Goal: Check status: Check status

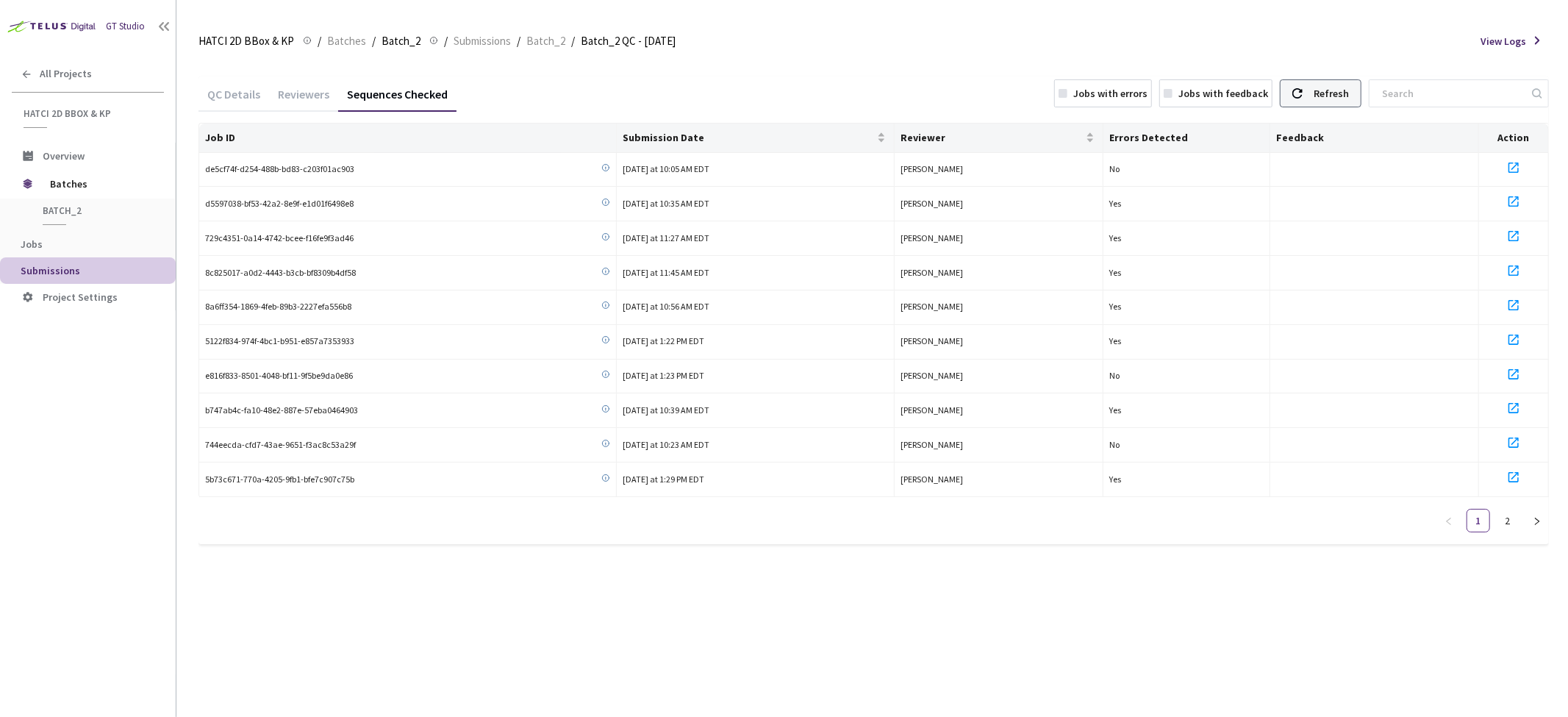
click at [1349, 87] on div "Refresh" at bounding box center [1331, 93] width 35 height 27
click at [312, 90] on div "Reviewers" at bounding box center [304, 99] width 69 height 25
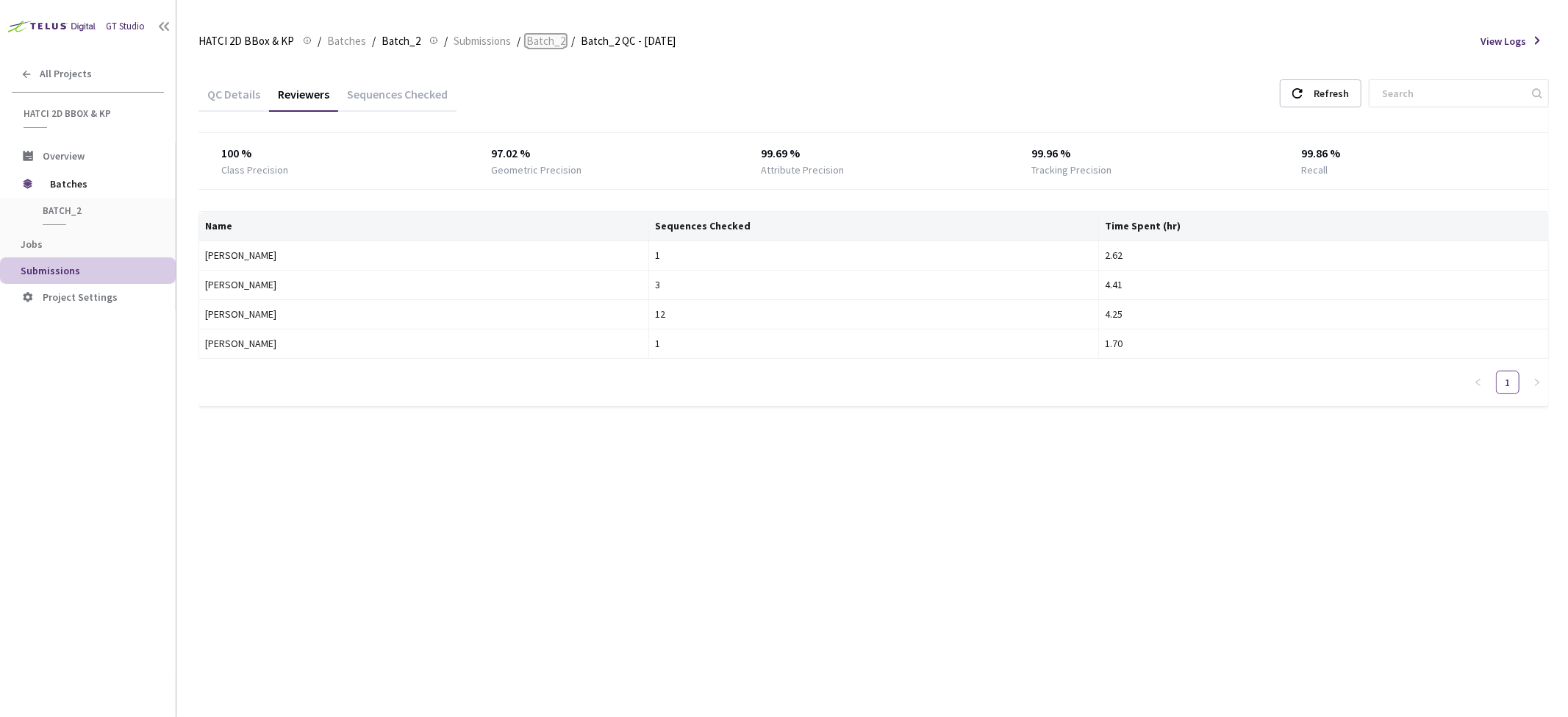
click at [549, 40] on span "Batch_2" at bounding box center [546, 41] width 39 height 18
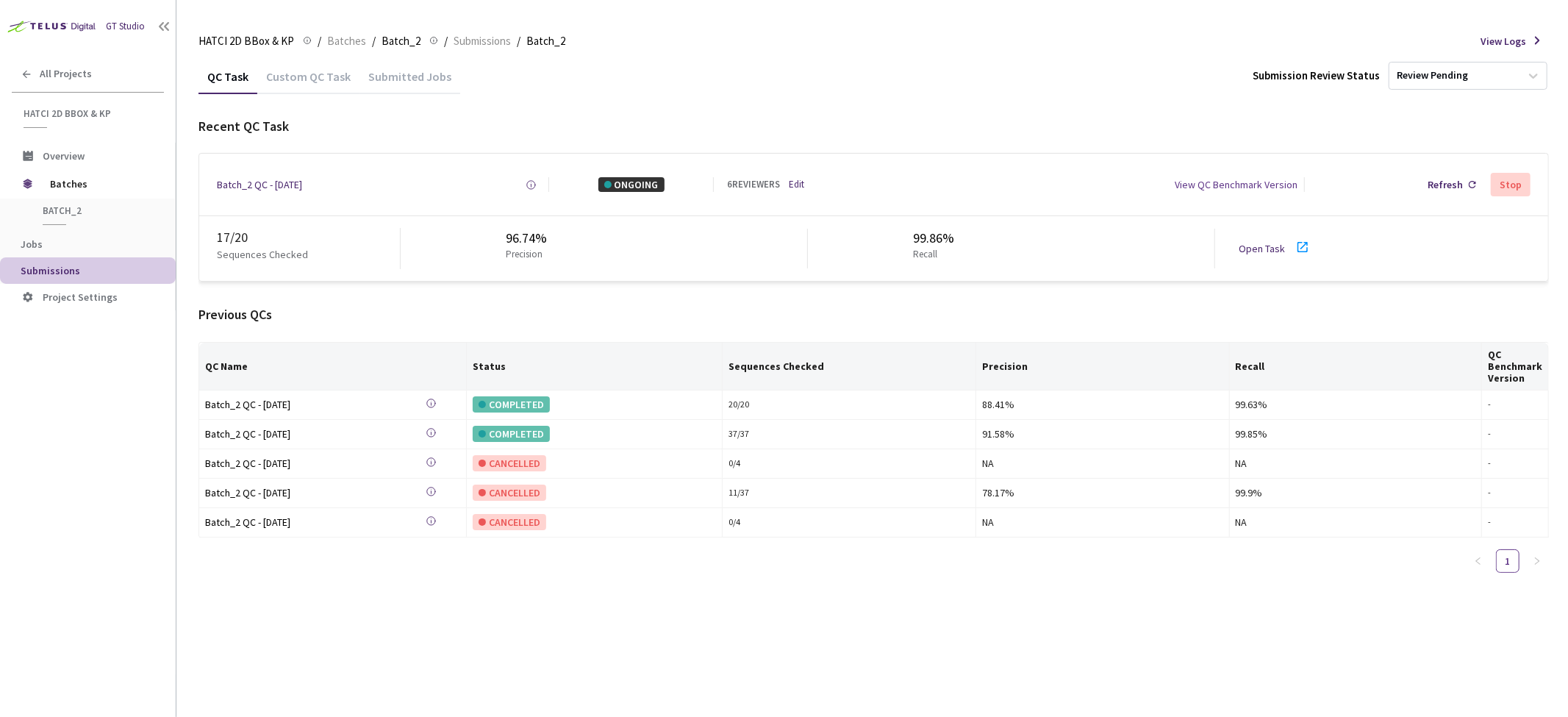
click at [395, 84] on div "Submitted Jobs" at bounding box center [409, 81] width 101 height 25
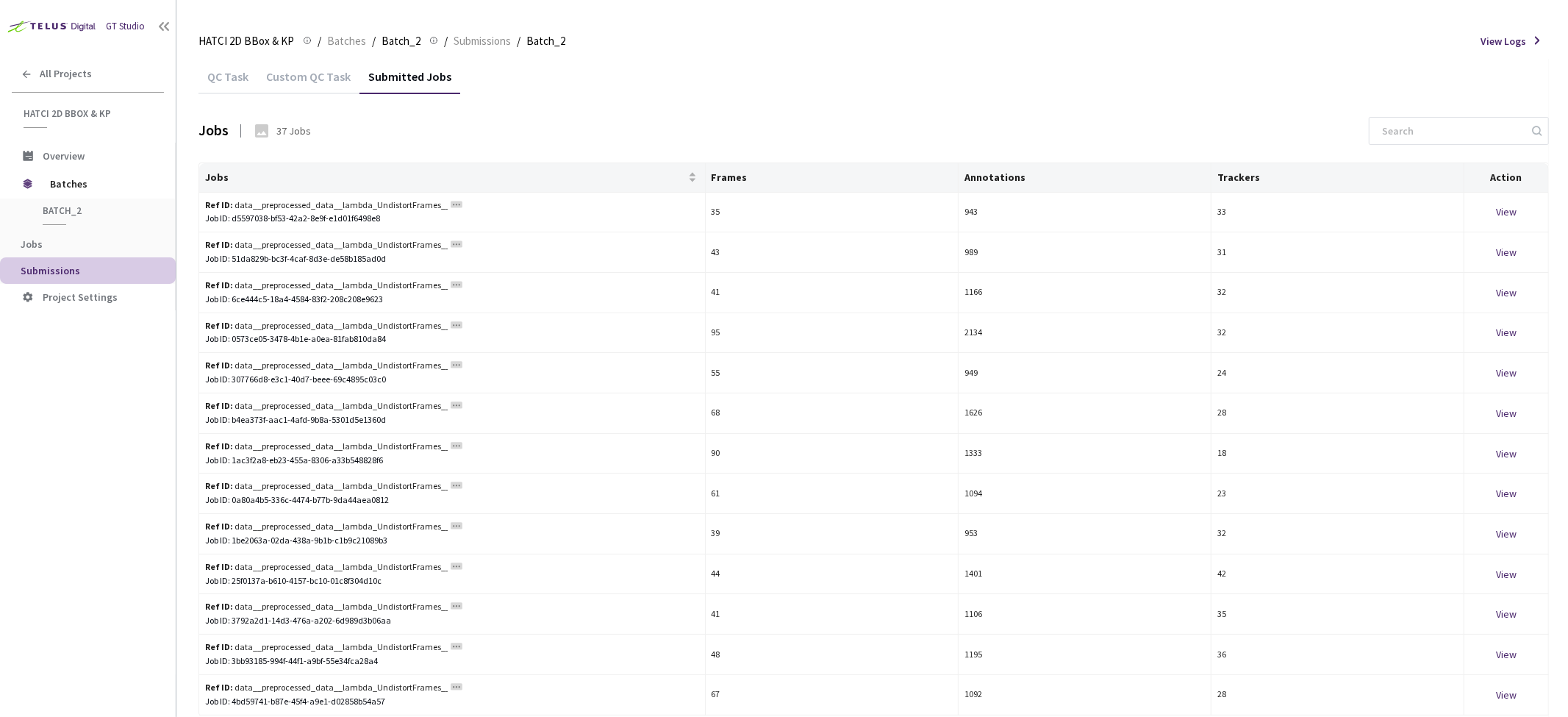
click at [343, 83] on div "Custom QC Task" at bounding box center [308, 81] width 102 height 25
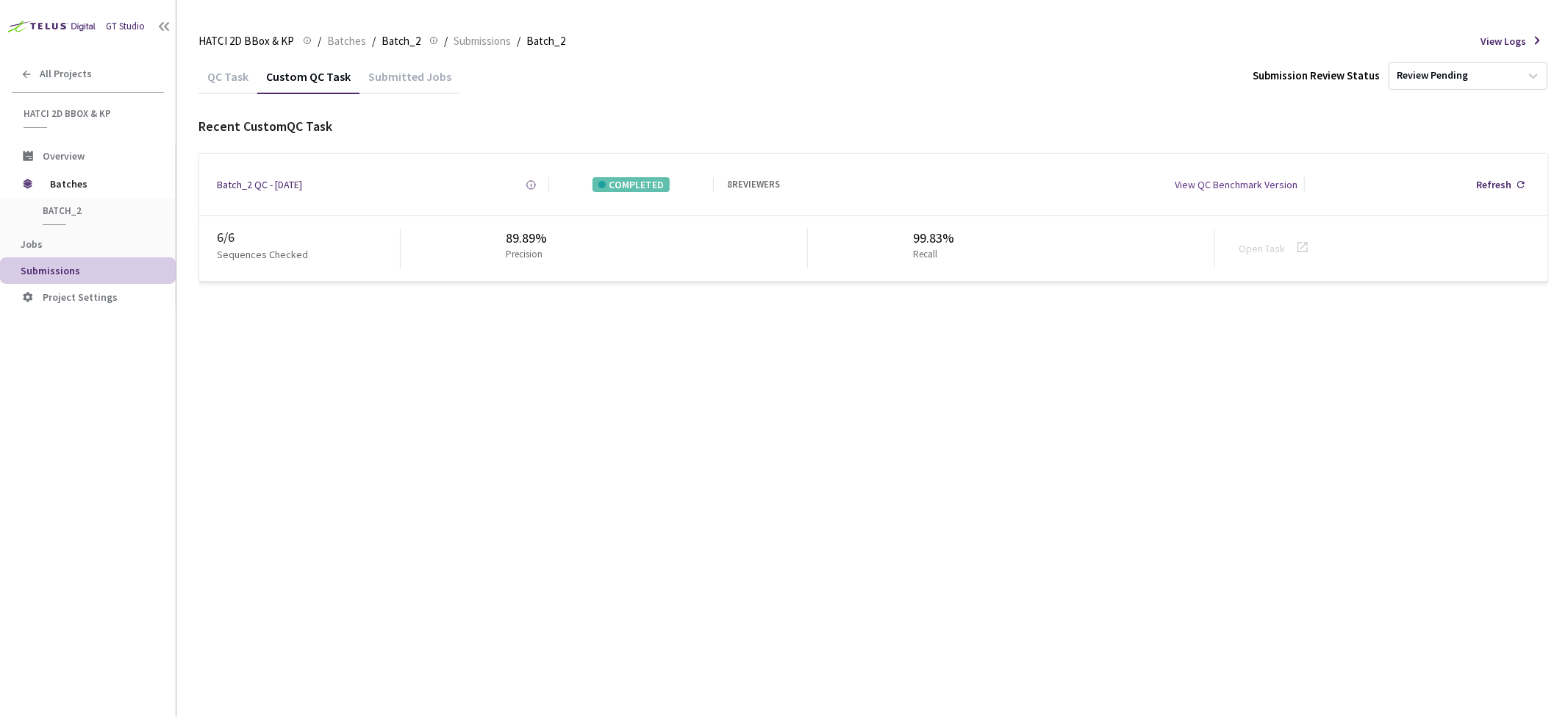
click at [221, 76] on div "QC Task" at bounding box center [227, 81] width 59 height 25
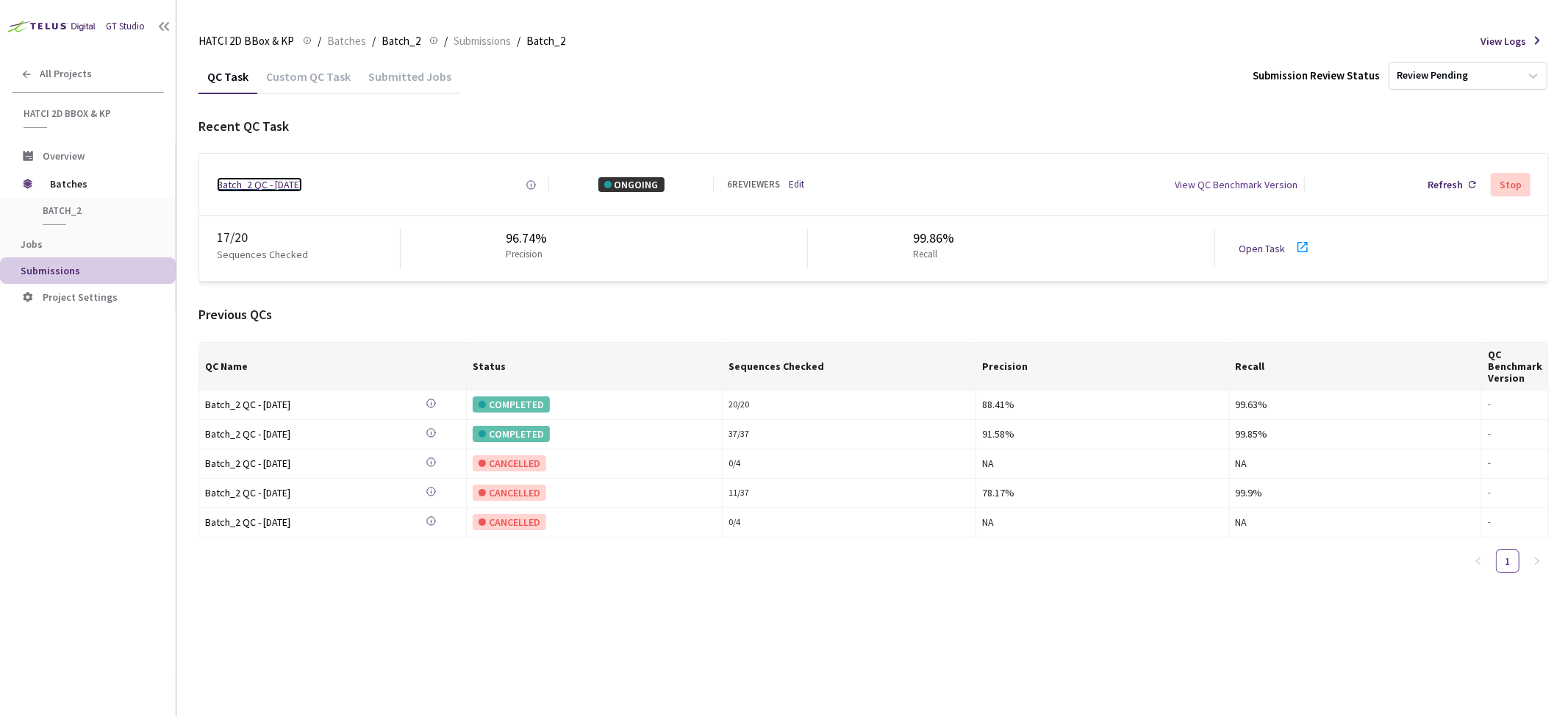
click at [284, 181] on div "Batch_2 QC - [DATE]" at bounding box center [259, 184] width 85 height 15
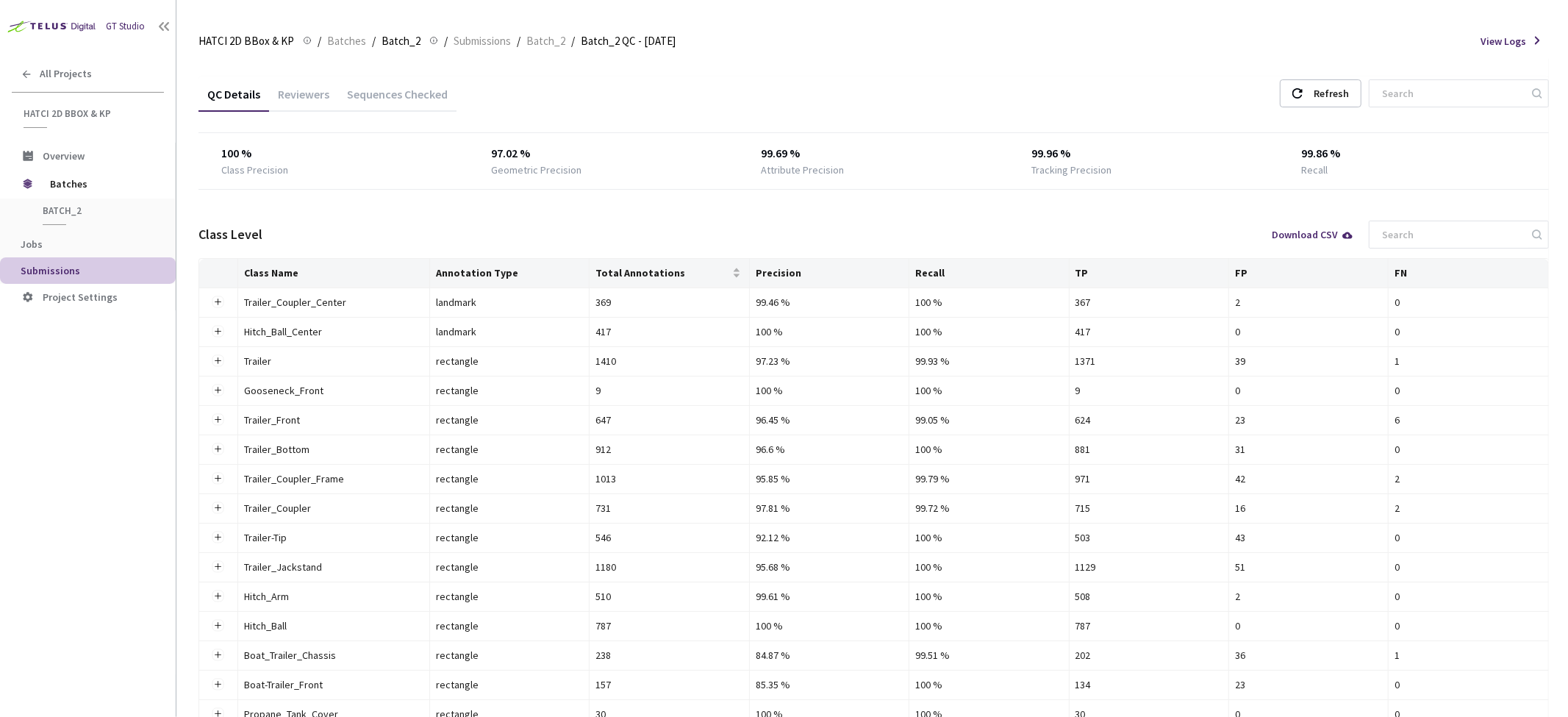
click at [315, 91] on div "Reviewers" at bounding box center [304, 99] width 69 height 25
